Goal: Transaction & Acquisition: Purchase product/service

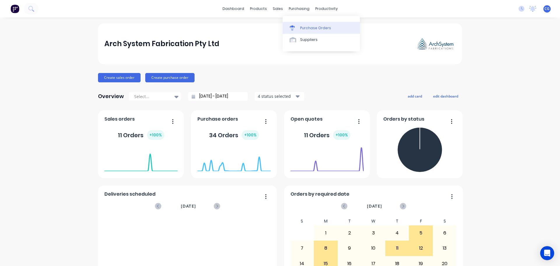
click at [311, 28] on div "Purchase Orders" at bounding box center [315, 27] width 31 height 5
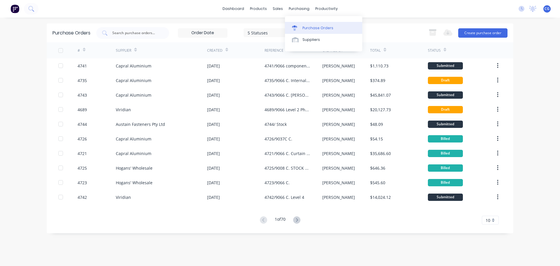
click at [311, 27] on div "Purchase Orders" at bounding box center [317, 27] width 31 height 5
click at [134, 32] on input "text" at bounding box center [136, 33] width 48 height 6
type input "aaf"
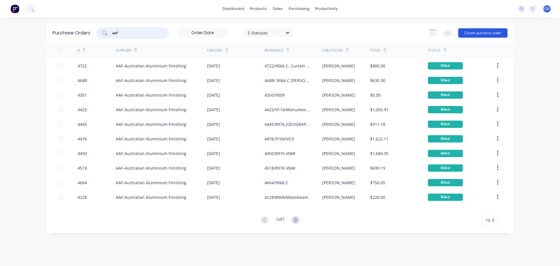
click at [479, 32] on button "Create purchase order" at bounding box center [482, 32] width 49 height 9
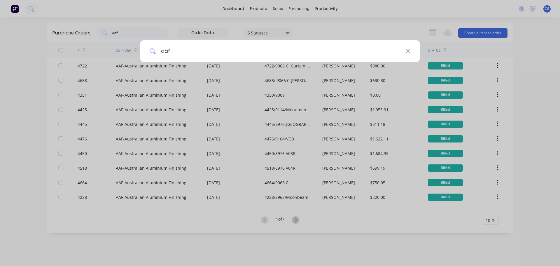
type input "aaf"
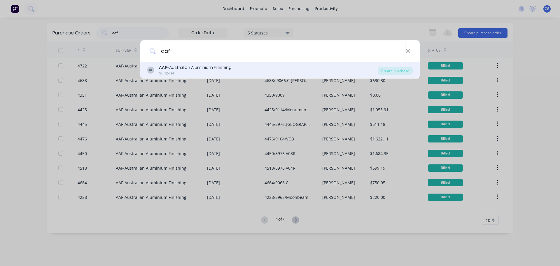
click at [201, 66] on div "AAF -Australian Aluminium Finishing" at bounding box center [195, 67] width 73 height 6
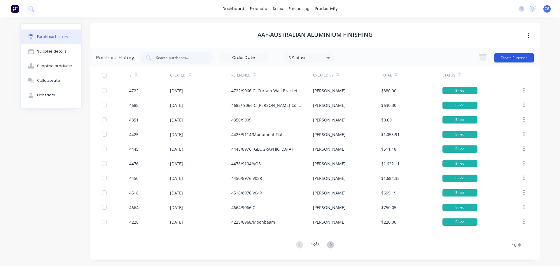
click at [515, 58] on button "Create Purchase" at bounding box center [513, 57] width 39 height 9
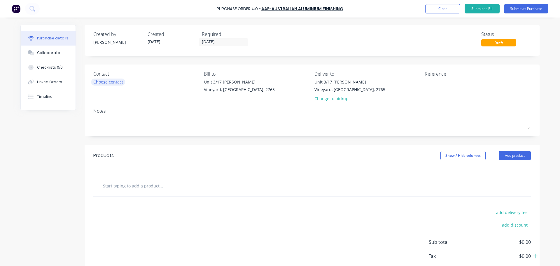
click at [110, 82] on div "Choose contact" at bounding box center [108, 82] width 30 height 6
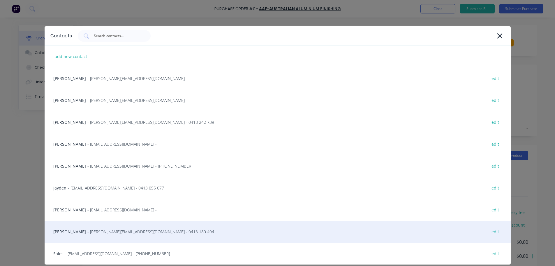
click at [87, 230] on span "- [PERSON_NAME][EMAIL_ADDRESS][DOMAIN_NAME] - 0413 180 494" at bounding box center [150, 231] width 127 height 6
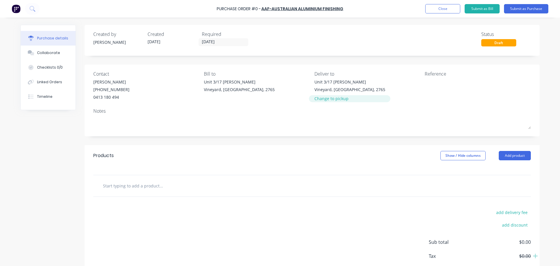
click at [335, 99] on div "Change to pickup" at bounding box center [349, 98] width 71 height 6
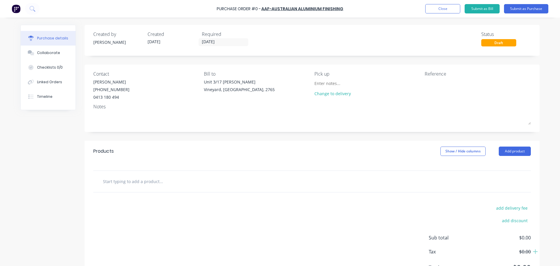
click at [154, 181] on input "text" at bounding box center [161, 181] width 117 height 12
type input "c"
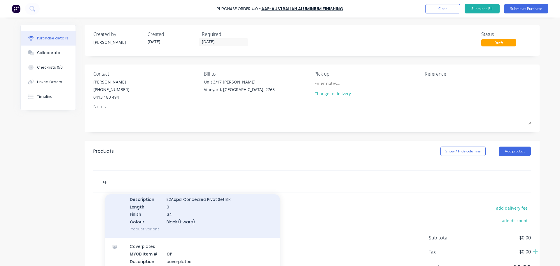
scroll to position [321, 0]
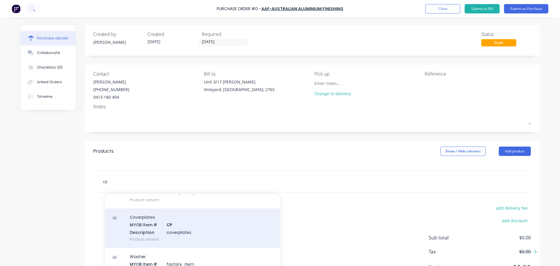
type input "cp"
click at [209, 233] on div "Coverplates MYOB Item # CP Description coverplates Product variant" at bounding box center [192, 227] width 175 height 39
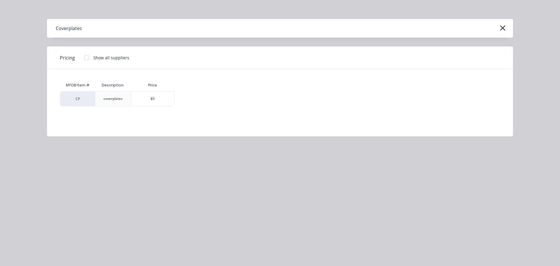
click at [155, 97] on div "$0" at bounding box center [152, 98] width 43 height 15
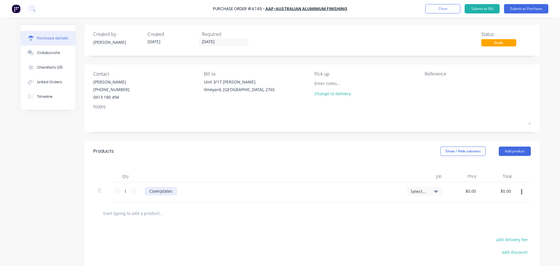
click at [169, 192] on div "Coverplates" at bounding box center [161, 191] width 32 height 8
click at [147, 191] on div "Coverplates" at bounding box center [161, 191] width 32 height 8
click at [473, 190] on input "0.00" at bounding box center [471, 191] width 11 height 8
type input "$11.47"
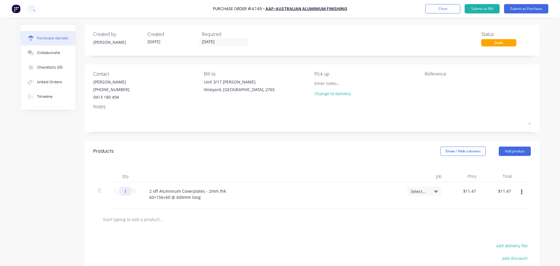
drag, startPoint x: 120, startPoint y: 192, endPoint x: 109, endPoint y: 189, distance: 11.5
click at [111, 190] on div "1 1" at bounding box center [125, 195] width 29 height 27
type input ".3"
type input "$3.44"
type input "0.33"
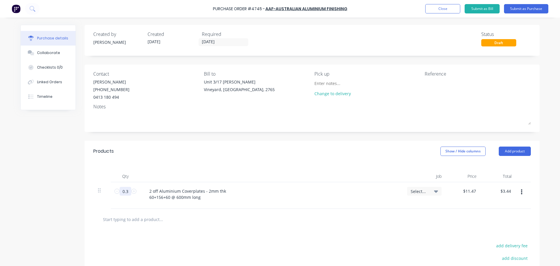
type input "$3.79"
type input "0.331"
type input "$3.80"
type input "0.3312"
click at [126, 219] on input "text" at bounding box center [161, 219] width 117 height 12
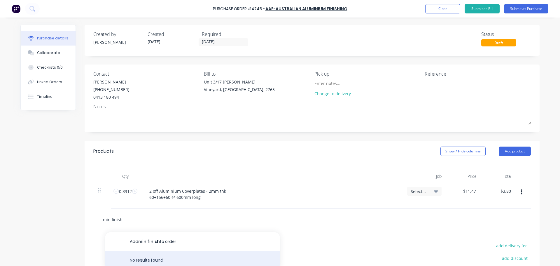
type input "min finish"
click at [147, 254] on div "No results found" at bounding box center [192, 259] width 175 height 19
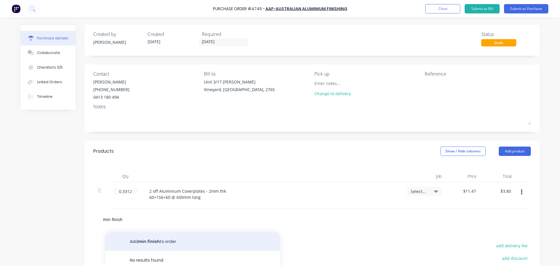
click at [156, 245] on button "Add min finish to order" at bounding box center [192, 241] width 175 height 19
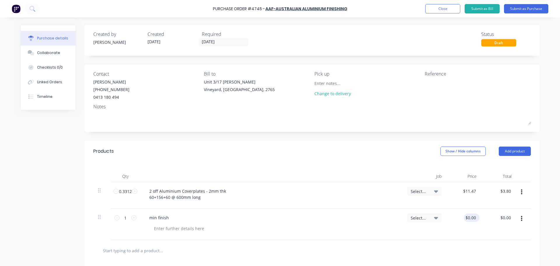
click at [475, 217] on div "$0.00 $0.00" at bounding box center [472, 217] width 16 height 8
drag, startPoint x: 474, startPoint y: 218, endPoint x: 442, endPoint y: 218, distance: 31.8
click at [442, 218] on div "1 1 min finish Select... 0.00 0.00 $0.00 $0.00" at bounding box center [311, 223] width 437 height 31
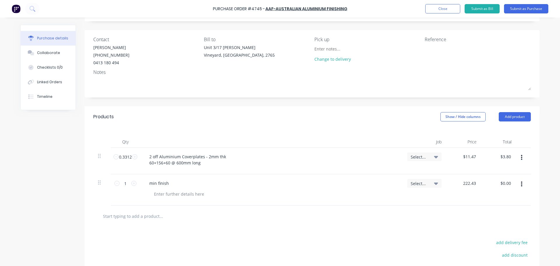
scroll to position [87, 0]
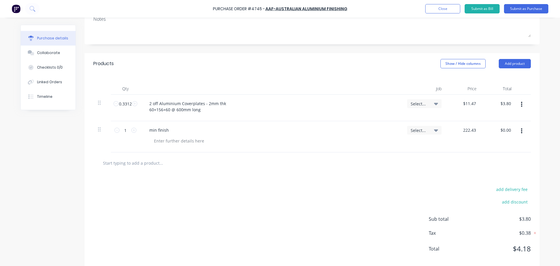
type input "$222.43"
click at [155, 165] on input "text" at bounding box center [161, 163] width 117 height 12
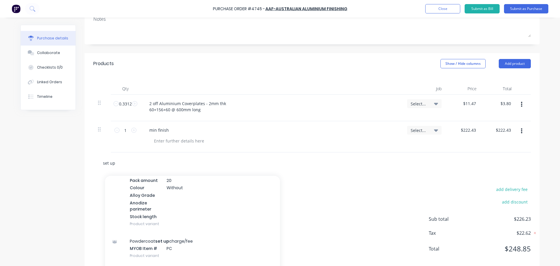
scroll to position [175, 0]
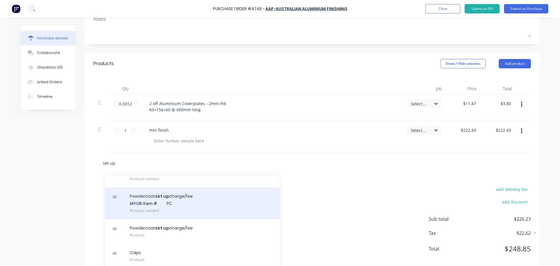
type input "set up"
click at [178, 195] on div "Powdercoat set up charge/fee MYOB Item # PC Product variant" at bounding box center [192, 203] width 175 height 32
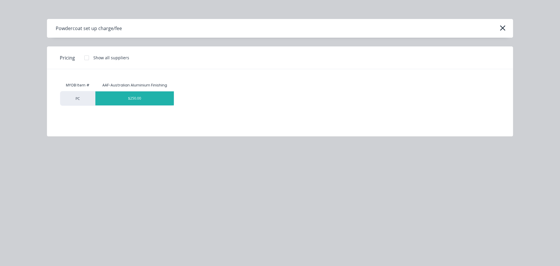
click at [150, 100] on div "$250.00" at bounding box center [134, 98] width 78 height 14
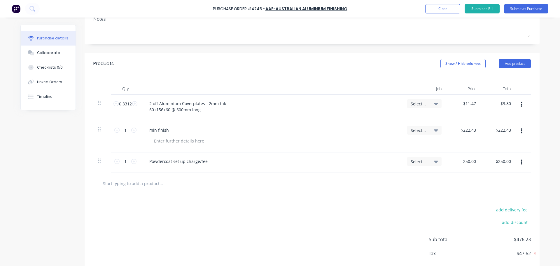
drag, startPoint x: 474, startPoint y: 160, endPoint x: 423, endPoint y: 153, distance: 51.5
click at [423, 153] on div "1 1 Powdercoat set up charge/fee Select... 250.00 250.00 $250.00 $250.00" at bounding box center [311, 162] width 437 height 20
type input "$90.00"
click at [401, 215] on div "add delivery fee add discount Sub total $316.23 Tax $31.62 Total $347.85" at bounding box center [312, 242] width 455 height 96
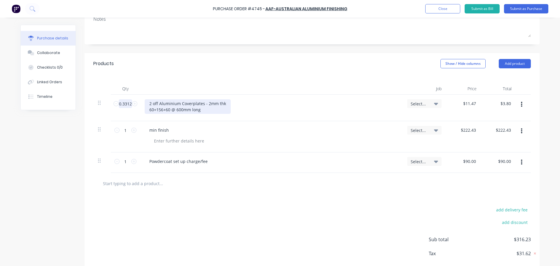
drag, startPoint x: 121, startPoint y: 104, endPoint x: 147, endPoint y: 102, distance: 26.3
click at [146, 103] on div "0.3312 0.3312 2 off Aluminium Coverplates - 2mm thk 60+156+60 @ 600mm long Sele…" at bounding box center [311, 107] width 437 height 27
type input "0.6"
type input "$6.88"
type input "0.66"
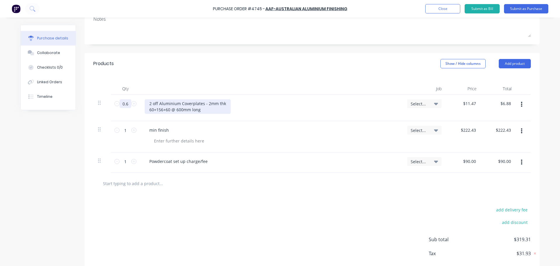
type input "$7.57"
type input "0.662"
type input "$7.59"
type input "0.6624"
type input "$7.60"
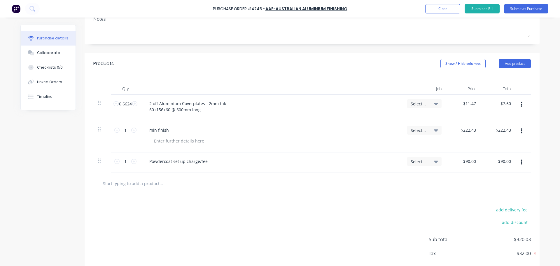
click at [307, 208] on div "add delivery fee add discount Sub total $320.03 Tax $32.00 Total $352.03" at bounding box center [312, 242] width 455 height 96
drag, startPoint x: 125, startPoint y: 104, endPoint x: 152, endPoint y: 105, distance: 26.8
click at [152, 105] on div "0.6624 0.6624 2 off Aluminium Coverplates - 2mm thk 60+156+60 @ 600mm long Sele…" at bounding box center [311, 107] width 437 height 27
type input "0.66"
type input "$7.57"
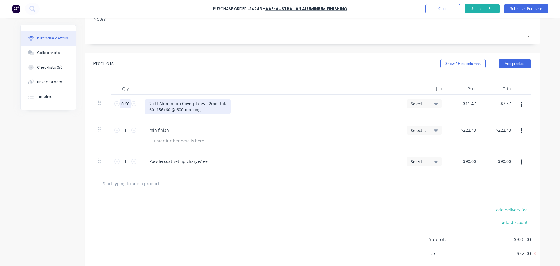
type input "0.66"
click at [231, 223] on div "add delivery fee add discount Sub total $320.00 Tax $32.00 Total $352.00" at bounding box center [312, 242] width 455 height 96
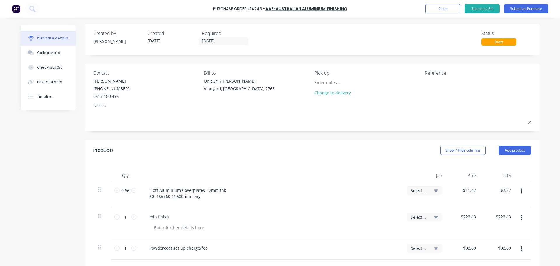
scroll to position [0, 0]
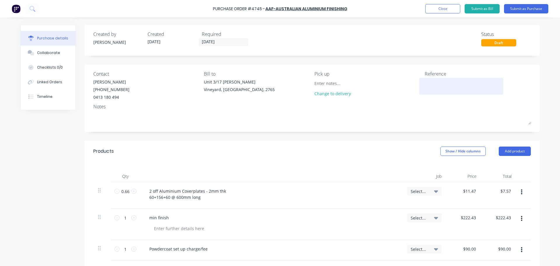
click at [438, 86] on textarea at bounding box center [461, 85] width 73 height 13
type textarea "x"
type textarea "4"
type textarea "x"
type textarea "47"
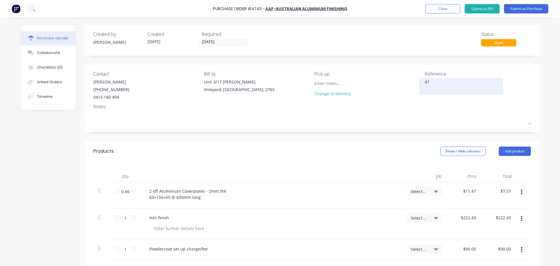
type textarea "x"
type textarea "474"
type textarea "x"
type textarea "4745"
type textarea "x"
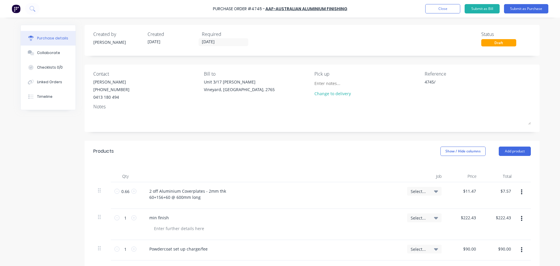
type textarea "4745/"
type textarea "x"
type textarea "4745/"
type textarea "x"
click at [444, 84] on textarea "4745/" at bounding box center [461, 85] width 73 height 13
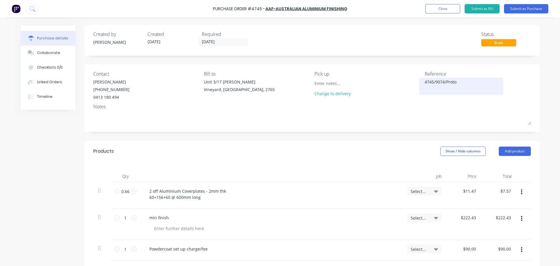
type textarea "4745/9074/Protot"
type textarea "x"
type textarea "4745/9074/Prototy"
type textarea "x"
type textarea "4745/9074/Prototyp"
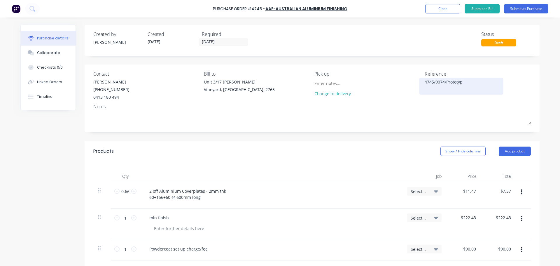
type textarea "x"
type textarea "4745/9074/Prototype"
type textarea "x"
type textarea "4745/9074/Prototype"
click at [342, 170] on div "Qty Job Price Total 0.66 0.66 2 off Aluminium Coverplates - 2mm thk 60+156+60 @…" at bounding box center [312, 211] width 455 height 99
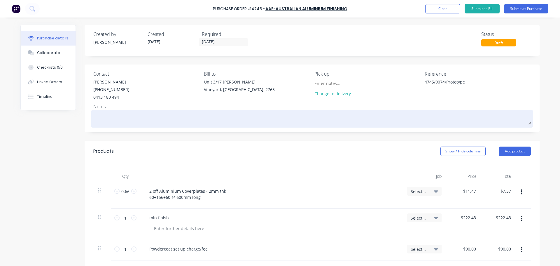
click at [115, 117] on textarea at bounding box center [311, 117] width 437 height 13
type textarea "x"
type textarea "A"
type textarea "x"
type textarea "As"
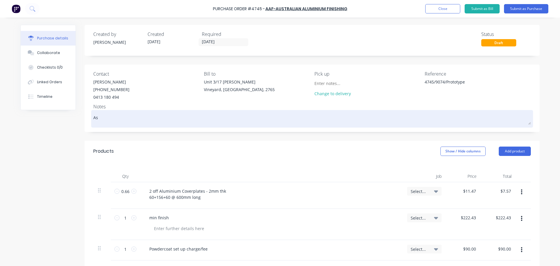
type textarea "x"
type textarea "As"
type textarea "x"
type textarea "As p"
type textarea "x"
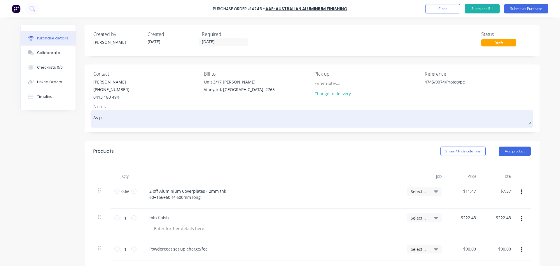
type textarea "As pe"
type textarea "x"
type textarea "As per"
type textarea "x"
type textarea "As per"
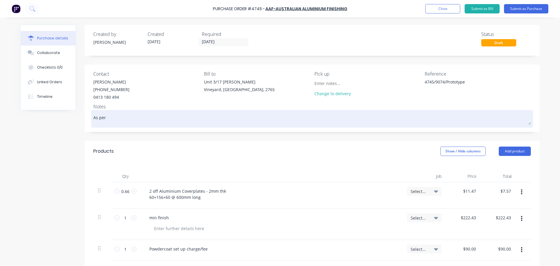
type textarea "x"
type textarea "As per q"
type textarea "x"
type textarea "As per qu"
type textarea "x"
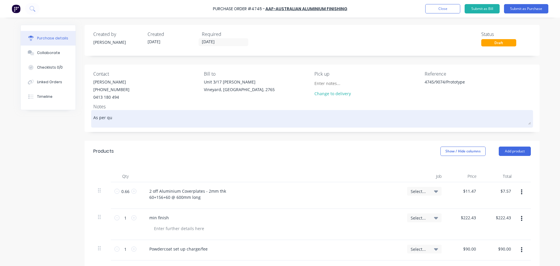
type textarea "As per quo"
type textarea "x"
type textarea "As per quot"
type textarea "x"
type textarea "As per quote"
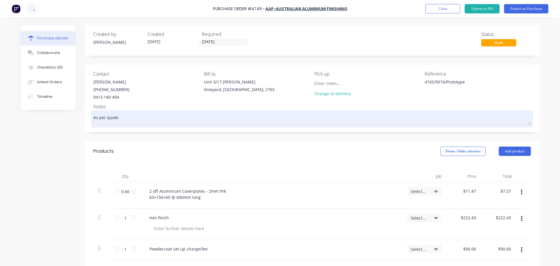
type textarea "x"
type textarea "As per quote"
type textarea "x"
type textarea "As per quote n"
type textarea "x"
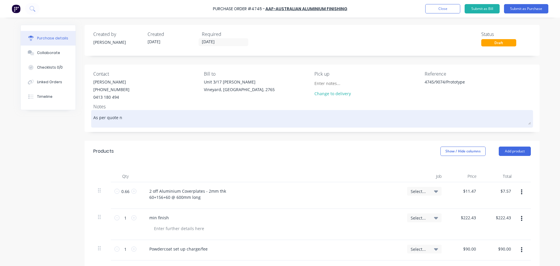
type textarea "As per quote no"
type textarea "x"
type textarea "As per quote no."
type textarea "x"
type textarea "As per quote no."
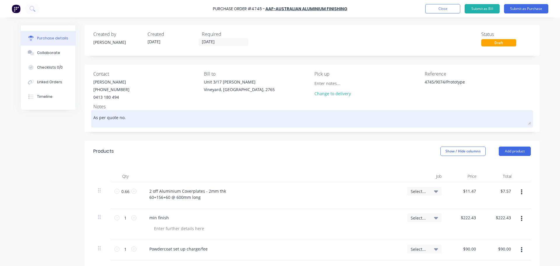
paste textarea "S18577"
type textarea "x"
type textarea "As per quote no. S18577"
type textarea "x"
type textarea "As per quote no. S18577"
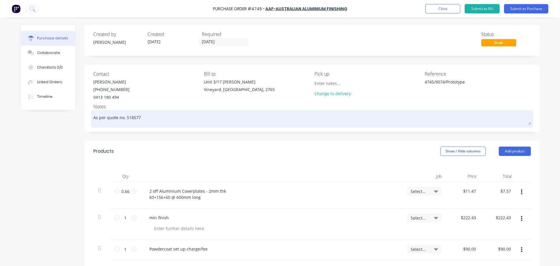
type textarea "x"
type textarea "As per quote no. S18577 1"
type textarea "x"
type textarea "As per quote no. S18577 15"
type textarea "x"
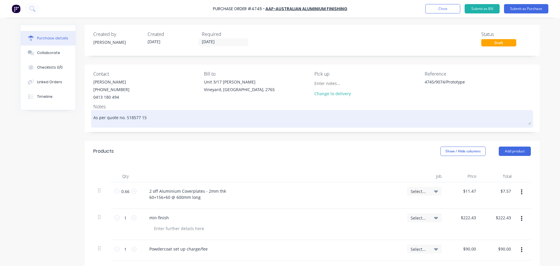
type textarea "As per quote no. S18577 15/"
type textarea "x"
type textarea "As per quote no. S18577 15/9"
type textarea "x"
type textarea "As per quote no. S18577 15/9/"
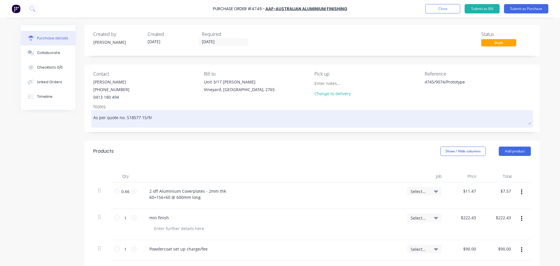
type textarea "x"
type textarea "As per quote no. S18577 15/9/2"
type textarea "x"
type textarea "As per quote no. S18577 [DATE]"
type textarea "x"
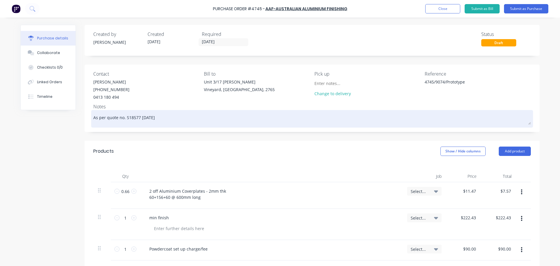
type textarea "As per quote no. S18577 15/9/202"
type textarea "x"
type textarea "As per quote no. S18577 [DATE]"
type textarea "x"
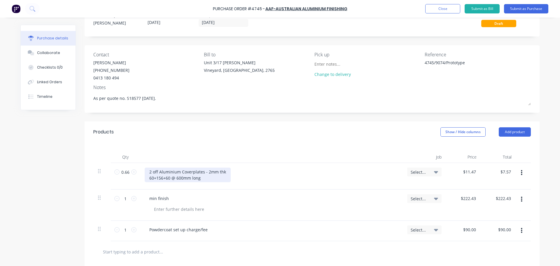
scroll to position [58, 0]
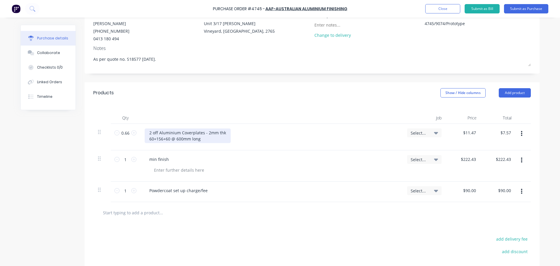
type textarea "As per quote no. S18577 [DATE]."
type textarea "x"
type textarea "As per quote no. S18577 [DATE]."
drag, startPoint x: 205, startPoint y: 140, endPoint x: 209, endPoint y: 137, distance: 5.0
click at [205, 140] on div "2 off Aluminium Coverplates - 2mm thk 60+156+60 @ 600mm long" at bounding box center [188, 135] width 86 height 15
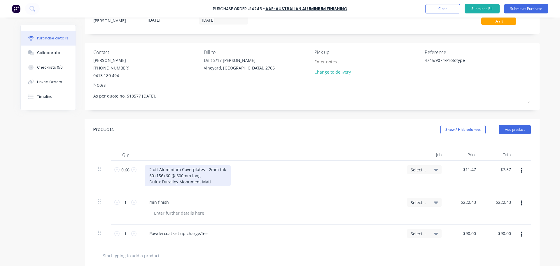
scroll to position [0, 0]
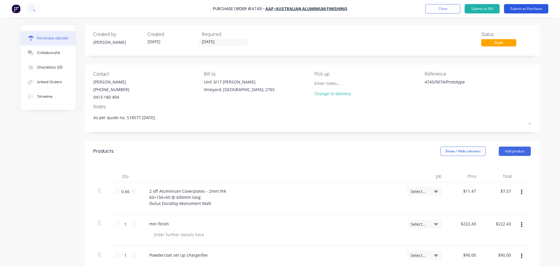
click at [533, 7] on button "Submit as Purchase" at bounding box center [526, 8] width 44 height 9
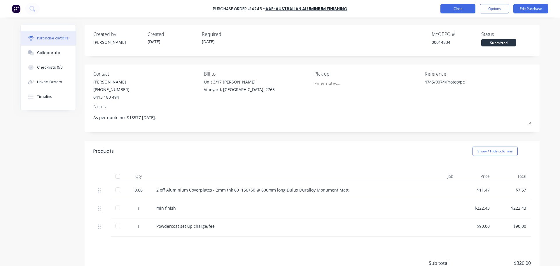
click at [460, 7] on button "Close" at bounding box center [457, 8] width 35 height 9
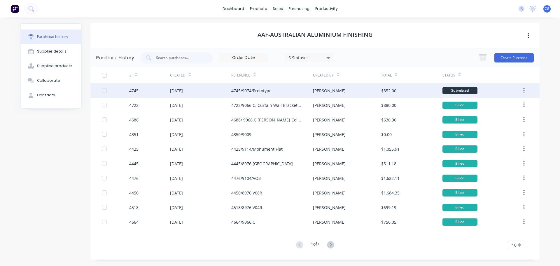
click at [264, 90] on div "4745/9074/Prototype" at bounding box center [251, 90] width 40 height 6
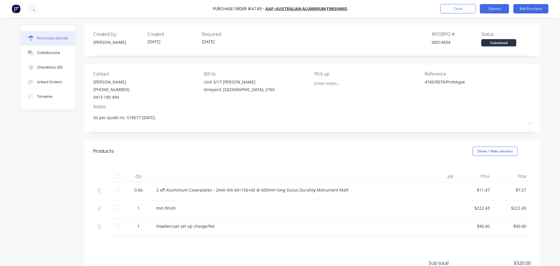
click at [503, 6] on button "Options" at bounding box center [494, 8] width 29 height 9
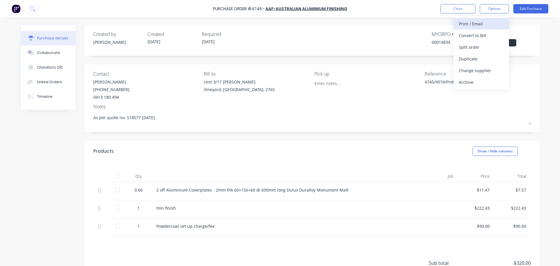
click at [477, 24] on div "Print / Email" at bounding box center [481, 24] width 45 height 8
click at [471, 35] on div "With pricing" at bounding box center [481, 35] width 45 height 8
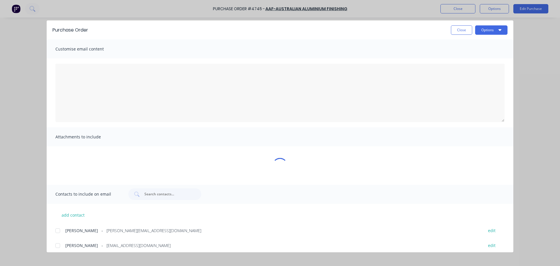
type textarea "x"
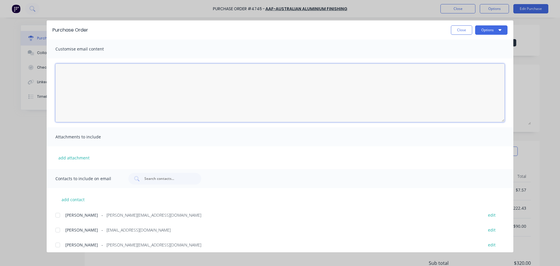
click at [86, 71] on textarea "[DATE]" at bounding box center [279, 93] width 449 height 58
type textarea "Hi [PERSON_NAME], Please find attached PO 4745. Regards, [PERSON_NAME]"
click at [499, 31] on icon "button" at bounding box center [499, 29] width 3 height 5
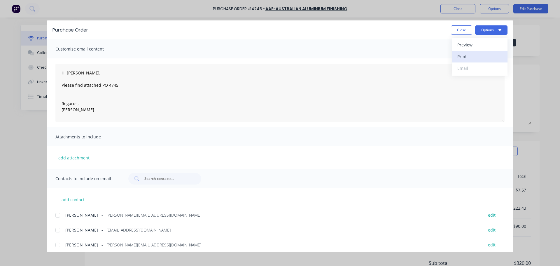
click at [461, 56] on div "Print" at bounding box center [479, 56] width 45 height 8
click at [492, 32] on button "Options" at bounding box center [491, 29] width 32 height 9
click at [463, 44] on div "Preview" at bounding box center [479, 45] width 45 height 8
click at [501, 28] on icon "button" at bounding box center [499, 29] width 3 height 5
drag, startPoint x: 120, startPoint y: 114, endPoint x: 53, endPoint y: 71, distance: 79.3
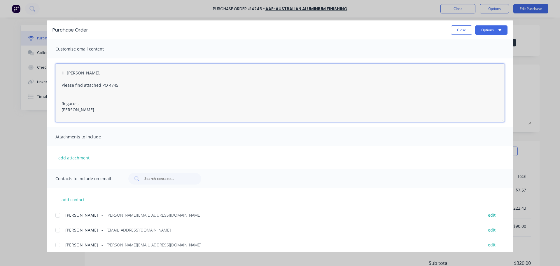
click at [53, 71] on div "Hi [PERSON_NAME], Please find attached PO 4745. Regards, [PERSON_NAME]" at bounding box center [280, 92] width 467 height 69
click at [466, 31] on button "Close" at bounding box center [461, 29] width 21 height 9
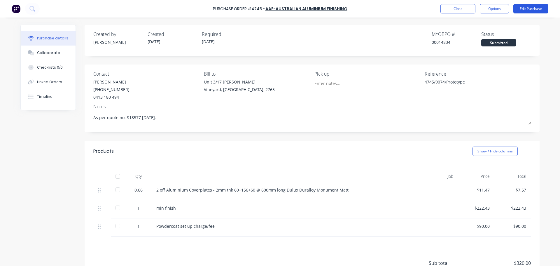
click at [529, 9] on button "Edit Purchase" at bounding box center [530, 8] width 35 height 9
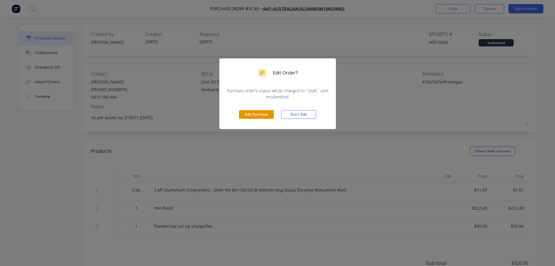
click at [262, 115] on button "Edit Purchase" at bounding box center [256, 114] width 35 height 9
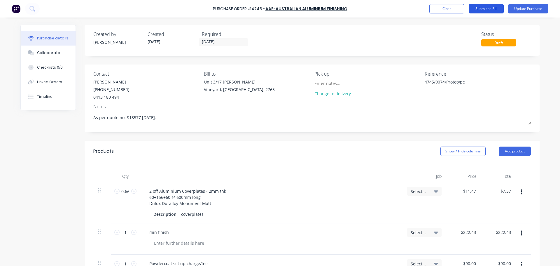
click at [493, 9] on button "Submit as Bill" at bounding box center [486, 8] width 35 height 9
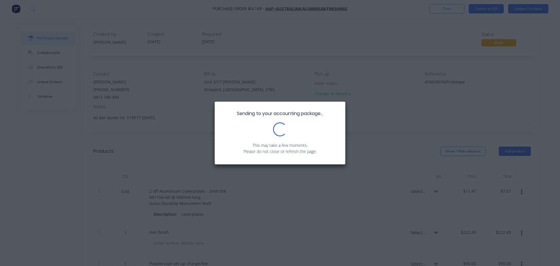
click at [324, 125] on div "Loading..." at bounding box center [279, 129] width 113 height 14
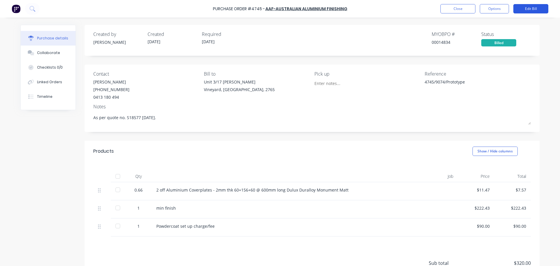
click at [529, 8] on button "Edit Bill" at bounding box center [530, 8] width 35 height 9
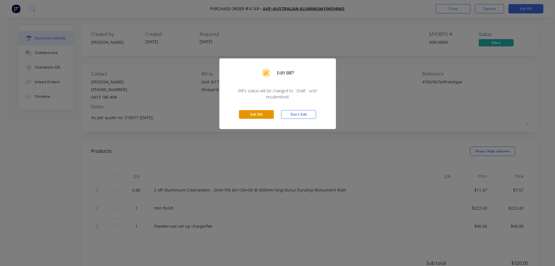
click at [257, 117] on button "Edit Bill" at bounding box center [256, 114] width 35 height 9
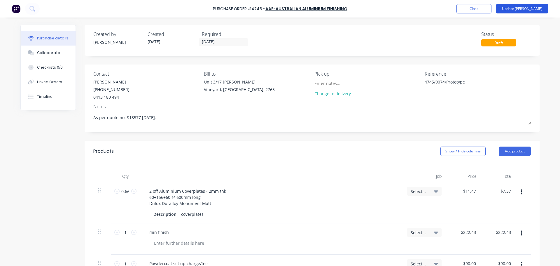
click at [530, 9] on button "Update [PERSON_NAME]" at bounding box center [522, 8] width 52 height 9
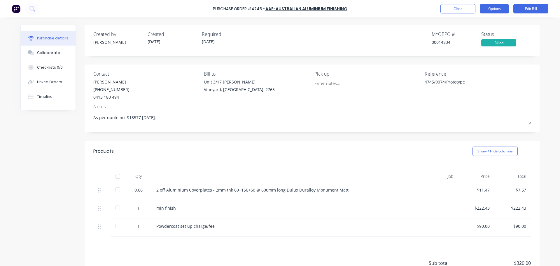
click at [492, 7] on button "Options" at bounding box center [494, 8] width 29 height 9
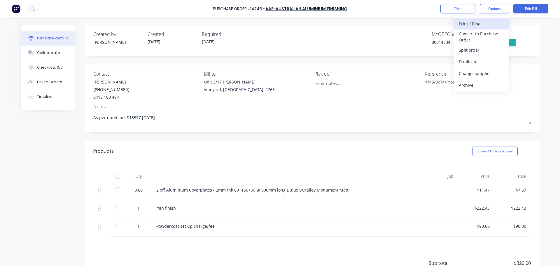
click at [470, 23] on div "Print / Email" at bounding box center [481, 24] width 45 height 8
click at [466, 34] on div "With pricing" at bounding box center [481, 35] width 45 height 8
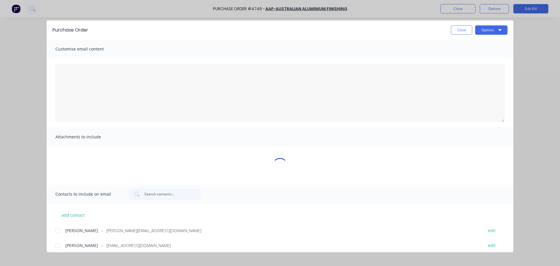
type textarea "x"
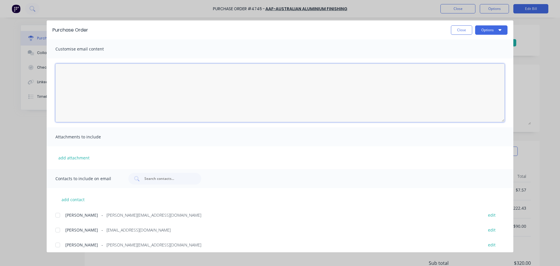
click at [84, 75] on textarea "[DATE]" at bounding box center [279, 93] width 449 height 58
paste textarea "Hi [PERSON_NAME], Please find attached PO 4745. Regards, [PERSON_NAME]"
type textarea "Hi [PERSON_NAME], Please find attached PO 4745. Regards, [PERSON_NAME]"
click at [494, 29] on button "Options" at bounding box center [491, 29] width 32 height 9
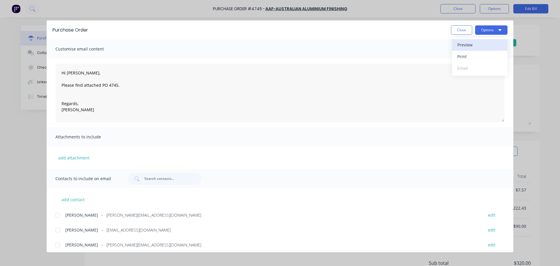
click at [467, 43] on div "Preview" at bounding box center [479, 45] width 45 height 8
click at [499, 29] on icon "button" at bounding box center [499, 30] width 3 height 2
click at [464, 56] on div "Print" at bounding box center [479, 56] width 45 height 8
click at [456, 29] on button "Close" at bounding box center [461, 29] width 21 height 9
type textarea "x"
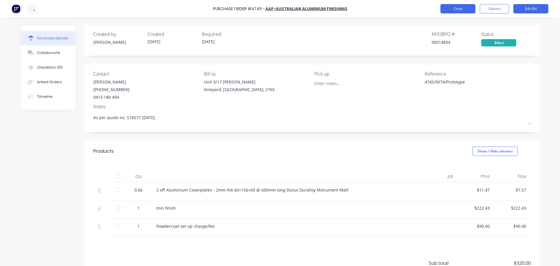
click at [468, 9] on button "Close" at bounding box center [457, 8] width 35 height 9
